Goal: Task Accomplishment & Management: Manage account settings

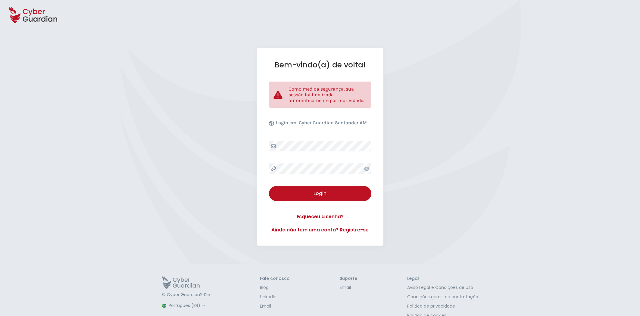
select select "Português (BR)"
click at [317, 197] on button "Login" at bounding box center [320, 193] width 102 height 15
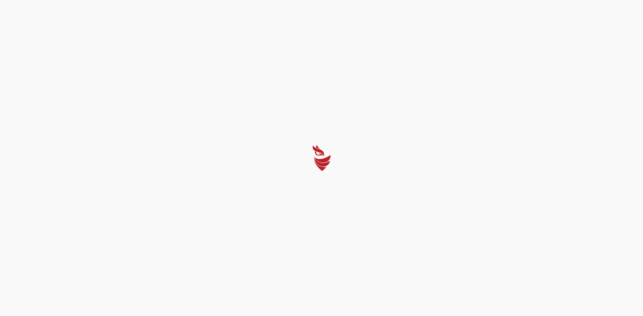
select select "Português (BR)"
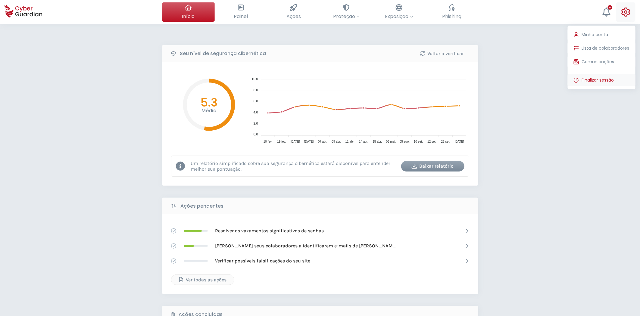
click at [620, 77] on button "Finalizar sessão" at bounding box center [602, 80] width 68 height 12
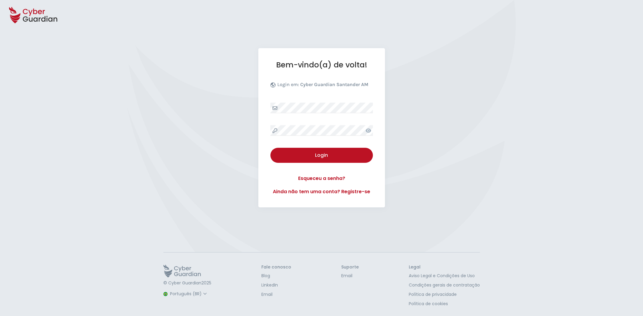
select select "Português (BR)"
click at [459, 99] on div "Bem-vindo(a) de volta! Login em: Cyber Guardian Santander AM Login Esqueceu a s…" at bounding box center [321, 141] width 643 height 186
click at [434, 112] on div "Bem-vindo(a) de volta! Login em: Cyber Guardian Santander AM Login Esqueceu a s…" at bounding box center [321, 141] width 643 height 186
click at [329, 155] on div "Login" at bounding box center [321, 155] width 93 height 7
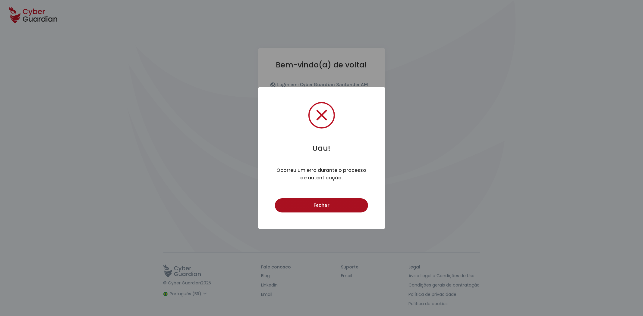
click at [339, 208] on button "Fechar" at bounding box center [321, 206] width 93 height 14
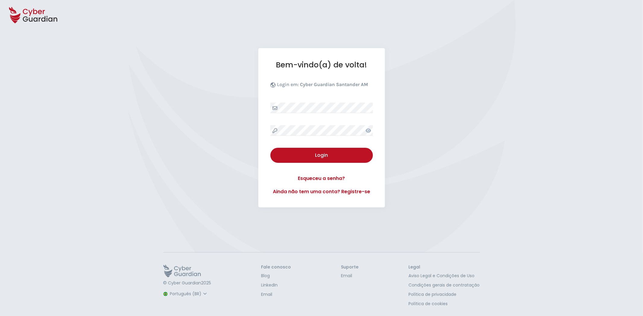
click at [369, 131] on icon at bounding box center [368, 130] width 5 height 5
click at [369, 131] on icon at bounding box center [368, 130] width 6 height 5
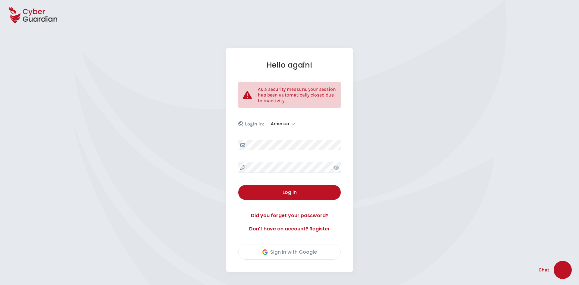
select select "America"
select select "English"
click at [390, 183] on div "Hello again! As a security measure, your session has been automatically closed …" at bounding box center [288, 159] width 576 height 223
click at [315, 189] on div "Log in" at bounding box center [287, 192] width 93 height 7
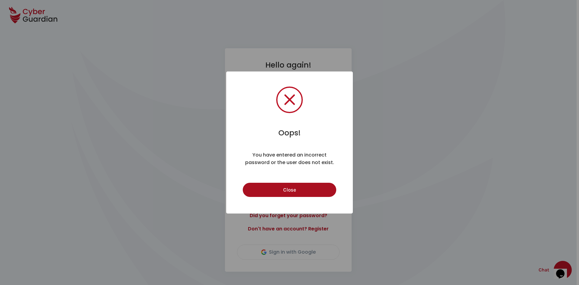
click at [308, 190] on button "Close" at bounding box center [289, 190] width 93 height 14
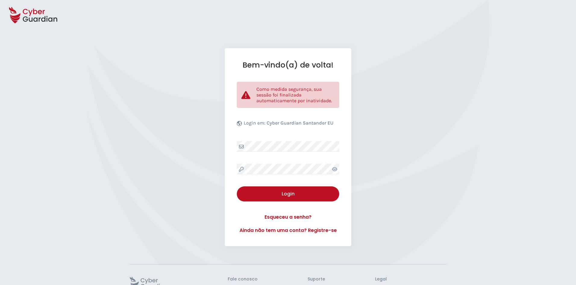
select select "Português (BR)"
click at [381, 150] on div "Bem-vindo(a) de volta! Como medida segurança, sua sessão foi finalizada automat…" at bounding box center [288, 147] width 576 height 198
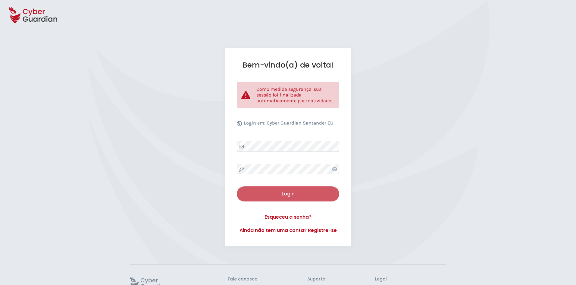
click at [278, 192] on div "Login" at bounding box center [287, 193] width 93 height 7
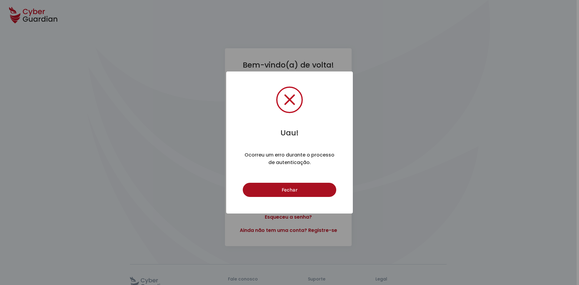
click at [296, 192] on button "Fechar" at bounding box center [289, 190] width 93 height 14
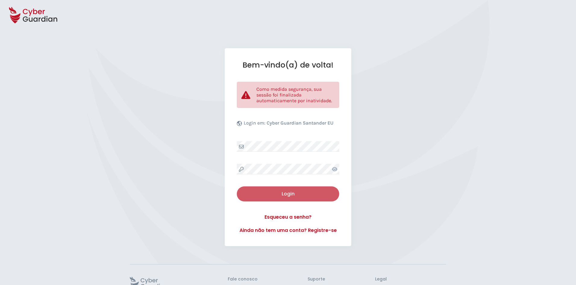
click at [295, 195] on div "Login" at bounding box center [287, 193] width 93 height 7
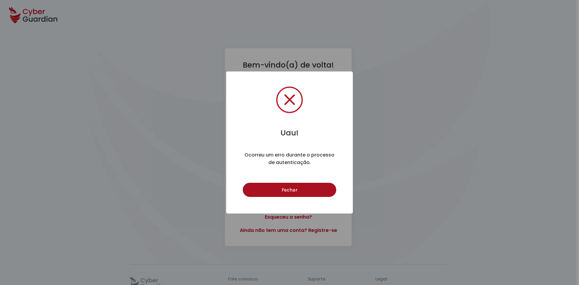
click at [295, 192] on button "Fechar" at bounding box center [289, 190] width 93 height 14
